Goal: Task Accomplishment & Management: Complete application form

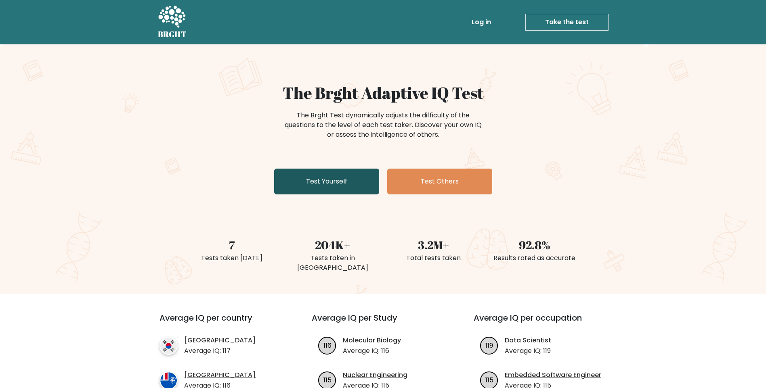
click at [337, 180] on link "Test Yourself" at bounding box center [326, 182] width 105 height 26
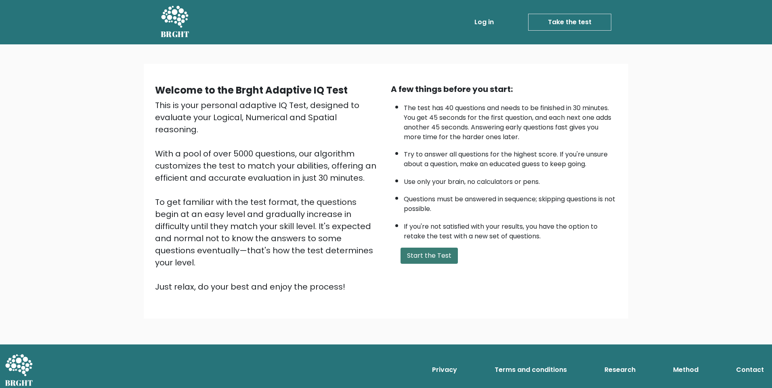
click at [425, 254] on button "Start the Test" at bounding box center [428, 256] width 57 height 16
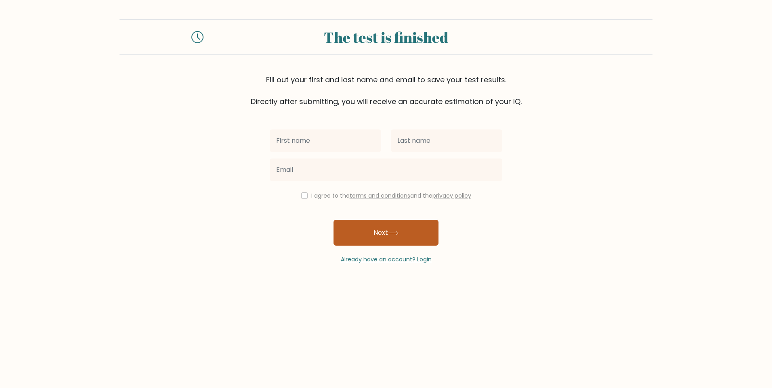
click at [385, 234] on button "Next" at bounding box center [385, 233] width 105 height 26
click at [515, 244] on form "The test is finished Fill out your first and last name and email to save your t…" at bounding box center [386, 141] width 772 height 245
